Goal: Find specific page/section: Find specific page/section

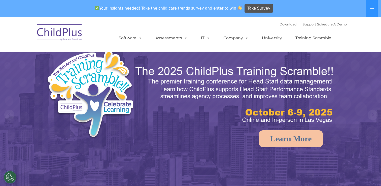
select select "MEDIUM"
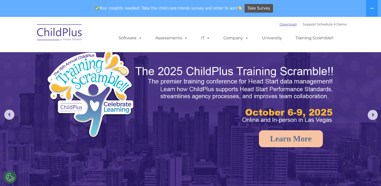
click at [284, 25] on link "Download" at bounding box center [288, 24] width 17 height 4
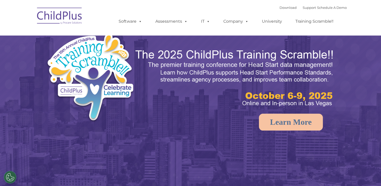
select select "MEDIUM"
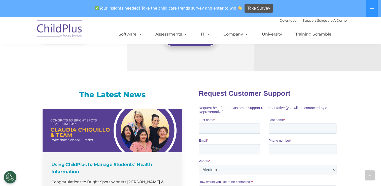
scroll to position [459, 0]
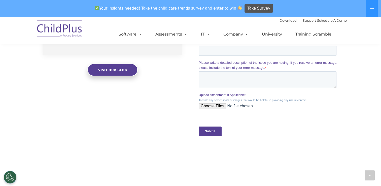
drag, startPoint x: 352, startPoint y: 145, endPoint x: 327, endPoint y: 152, distance: 26.1
click at [327, 152] on div "The Latest News Using ChildPlus to Manage Students’ Health Information Congratu…" at bounding box center [190, 26] width 381 height 256
